Goal: Task Accomplishment & Management: Use online tool/utility

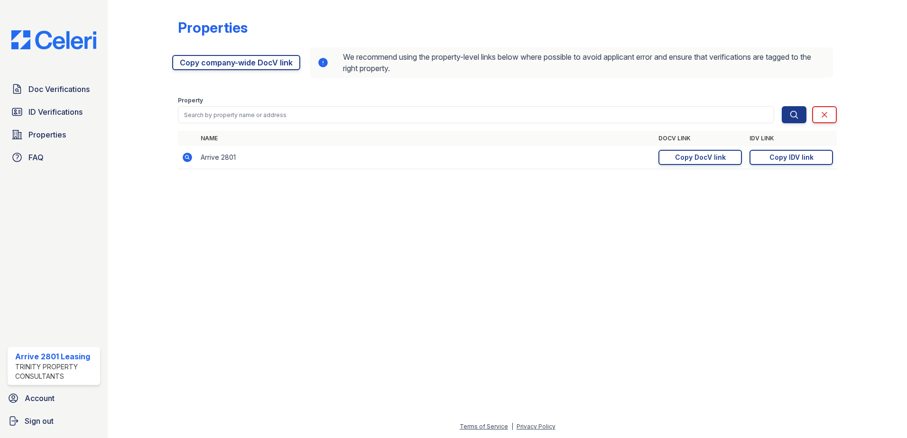
click at [831, 126] on form "Property Search Clear Search Clear" at bounding box center [507, 108] width 659 height 38
click at [832, 122] on link "Clear" at bounding box center [824, 114] width 25 height 17
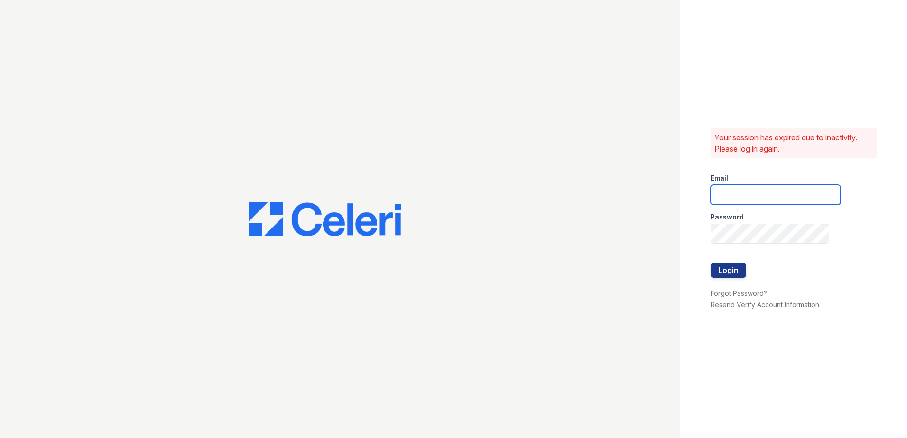
type input "[EMAIL_ADDRESS][DOMAIN_NAME]"
click at [718, 272] on button "Login" at bounding box center [729, 270] width 36 height 15
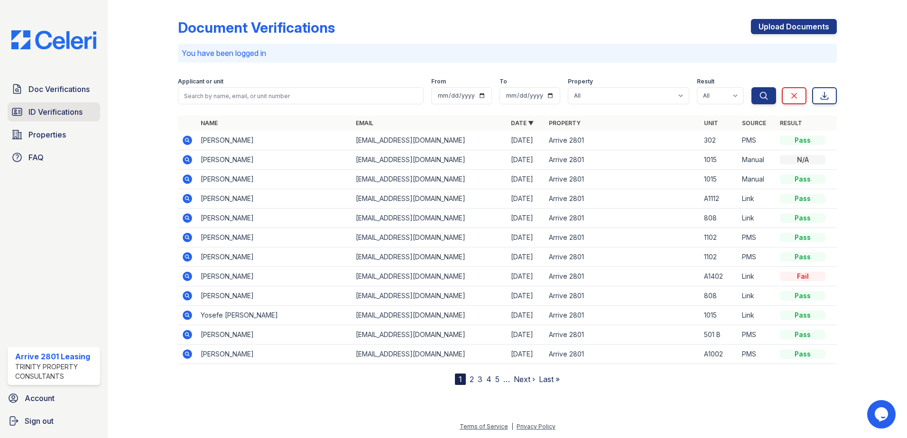
click at [82, 120] on link "ID Verifications" at bounding box center [54, 111] width 93 height 19
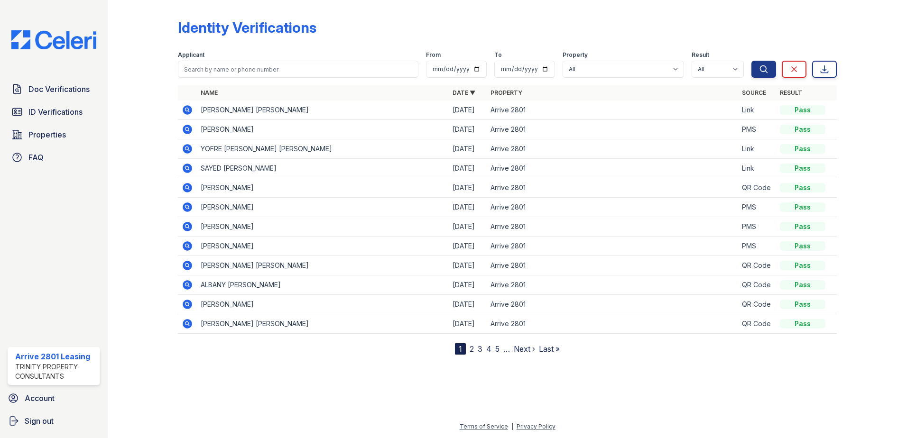
click at [185, 166] on icon at bounding box center [187, 168] width 9 height 9
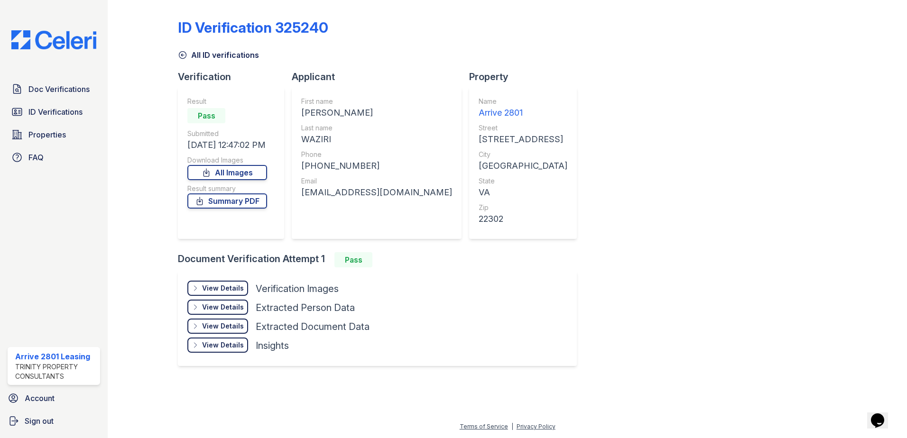
click at [225, 282] on div "View Details Details" at bounding box center [217, 288] width 61 height 15
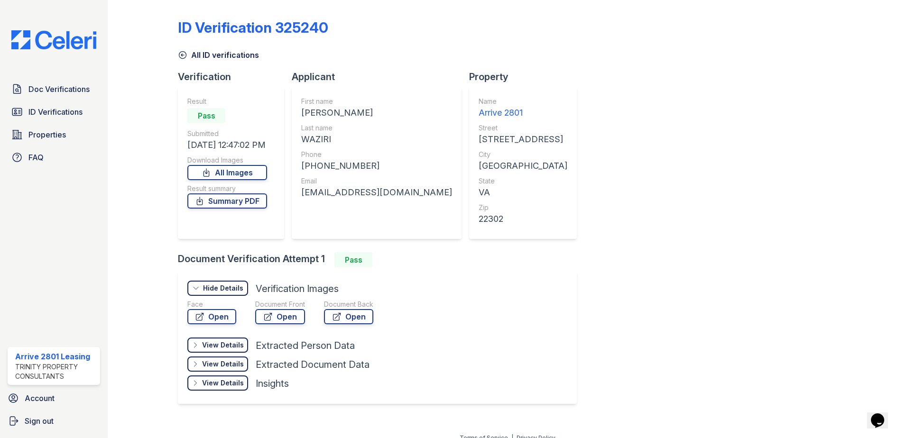
click at [237, 291] on div "Hide Details" at bounding box center [223, 288] width 40 height 9
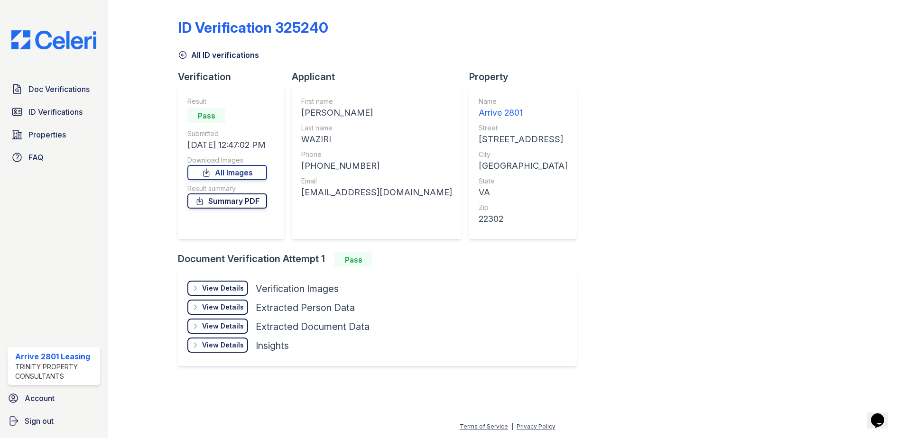
click at [244, 207] on link "Summary PDF" at bounding box center [227, 201] width 80 height 15
click at [61, 106] on span "ID Verifications" at bounding box center [55, 111] width 54 height 11
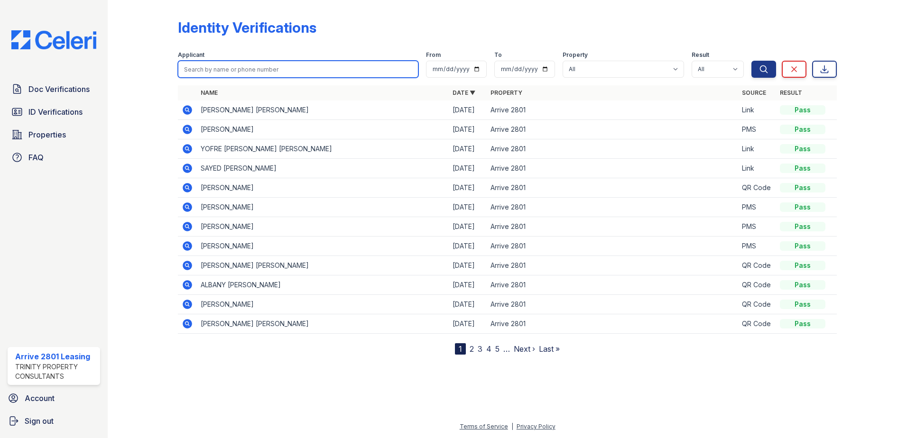
click at [244, 70] on input "search" at bounding box center [298, 69] width 241 height 17
type input "David"
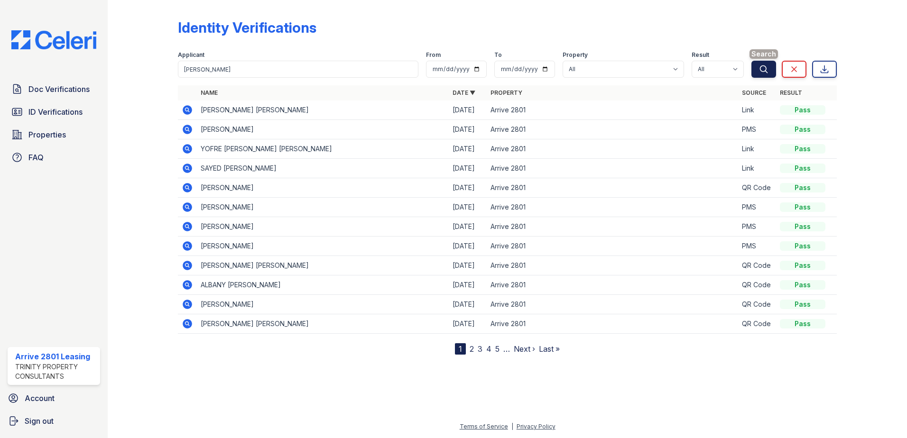
click at [774, 69] on button "Search" at bounding box center [763, 69] width 25 height 17
